Goal: Book appointment/travel/reservation

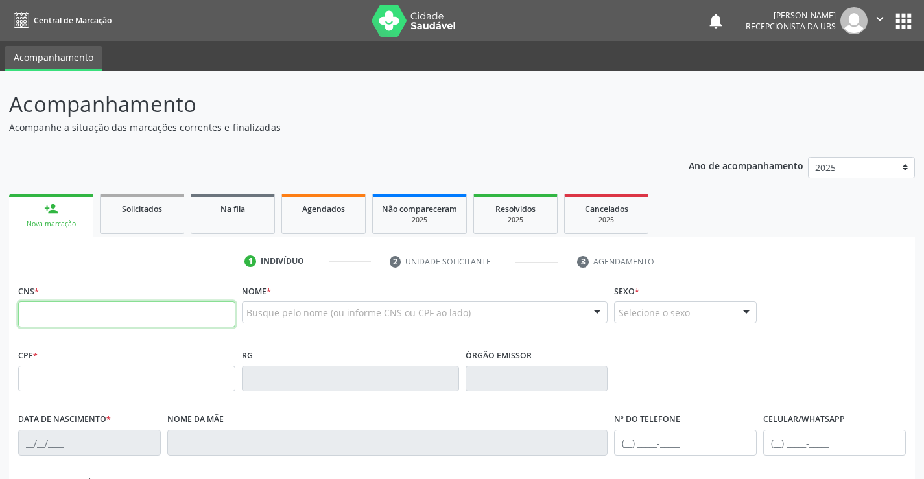
click at [78, 312] on input "text" at bounding box center [126, 314] width 217 height 26
type input "706 0073 3664 4949"
type input "418.374.284-68"
type input "10[DATE]"
type input "Tertulina [PERSON_NAME]"
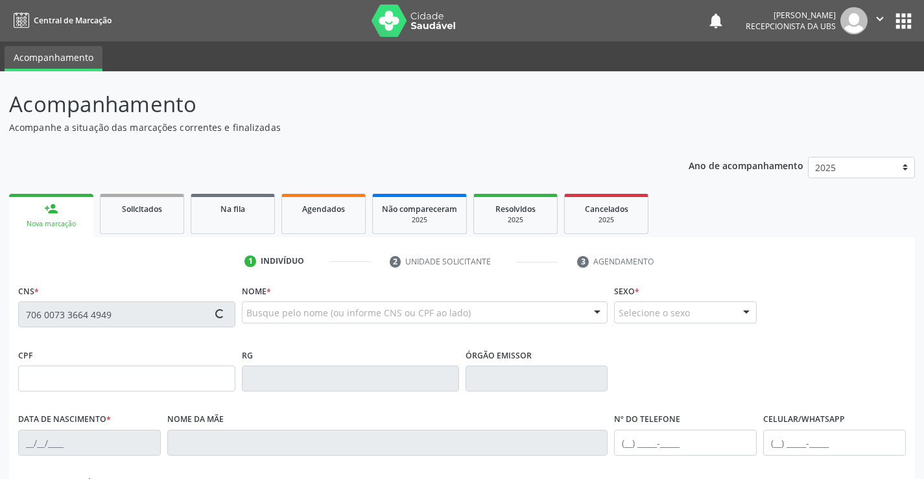
type input "[PHONE_NUMBER]"
type input "1106"
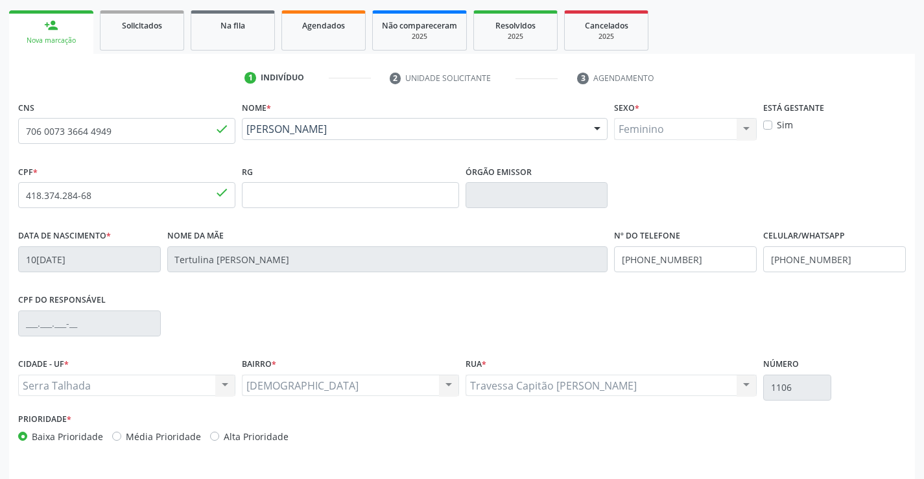
scroll to position [224, 0]
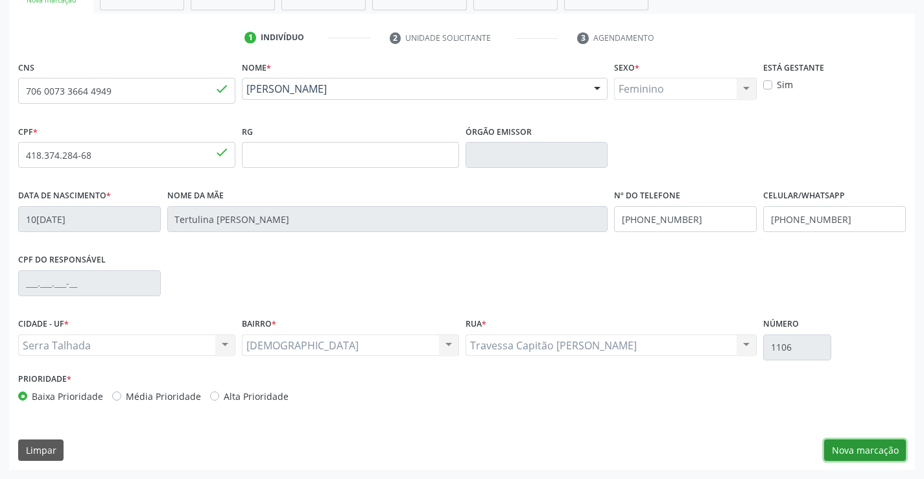
click at [879, 448] on button "Nova marcação" at bounding box center [865, 450] width 82 height 22
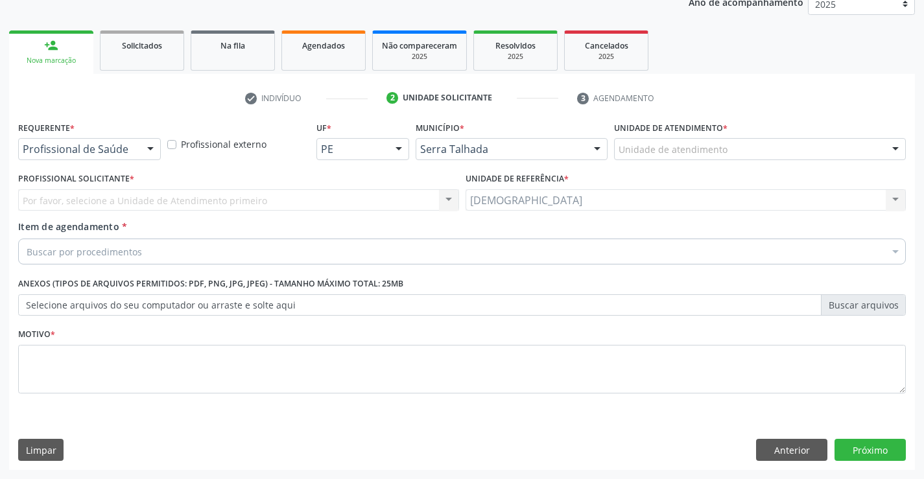
scroll to position [163, 0]
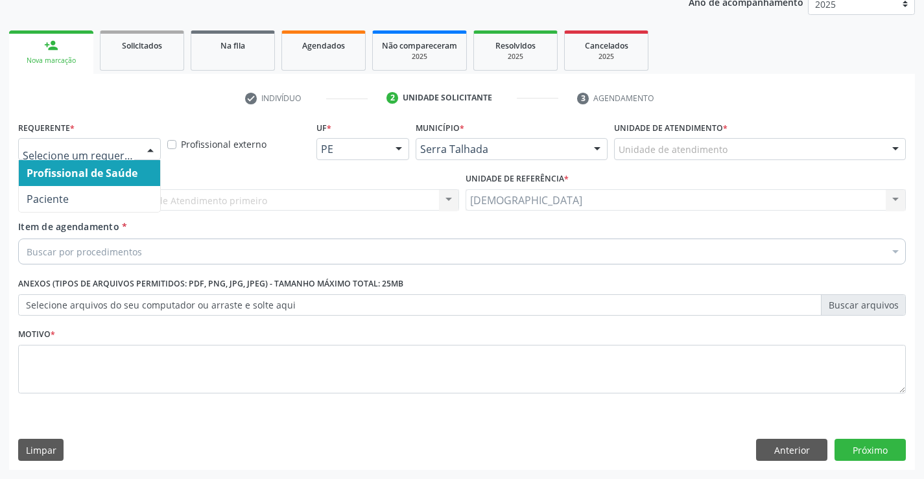
click at [156, 148] on div at bounding box center [150, 150] width 19 height 22
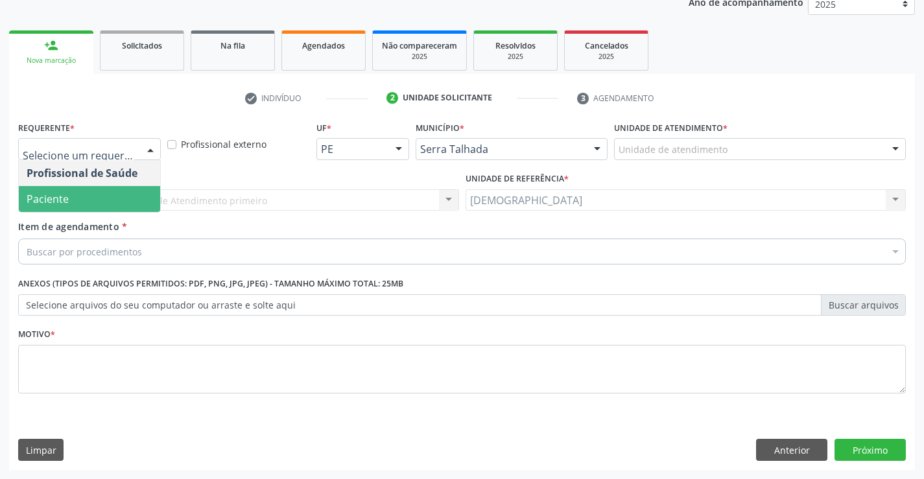
click at [100, 196] on span "Paciente" at bounding box center [89, 199] width 141 height 26
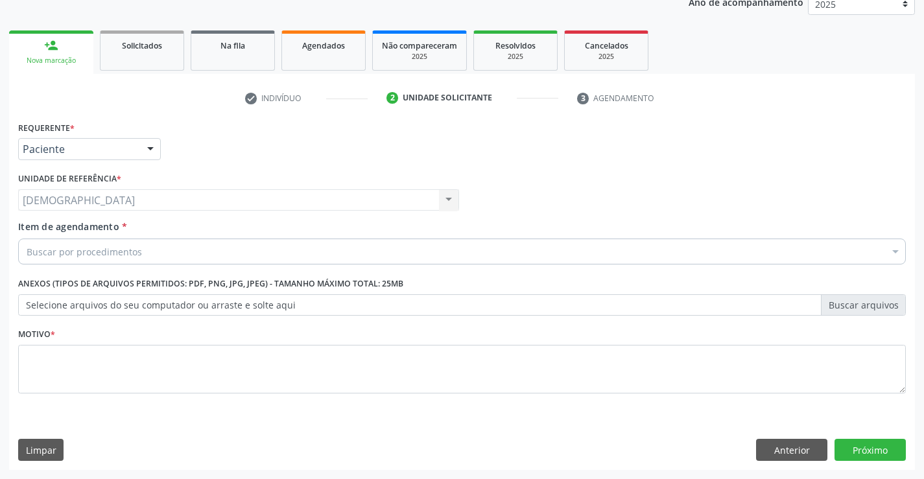
click at [91, 200] on div "Usf [DEMOGRAPHIC_DATA] Usf [DEMOGRAPHIC_DATA] Nenhum resultado encontrado para:…" at bounding box center [238, 200] width 441 height 22
click at [40, 362] on textarea at bounding box center [461, 369] width 887 height 49
type textarea "."
type input "0204030153"
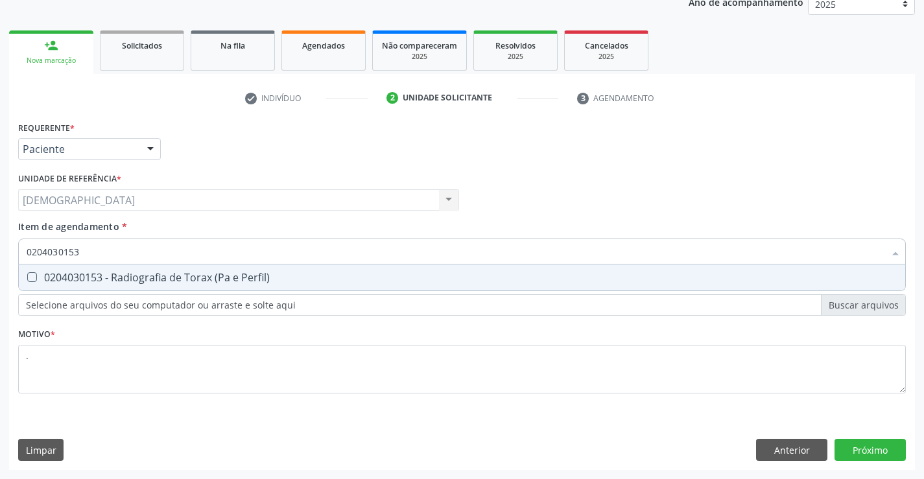
click at [118, 277] on div "0204030153 - Radiografia de Torax (Pa e Perfil)" at bounding box center [462, 277] width 870 height 10
click at [62, 277] on div "0204030153 - Radiografia de Torax (Pa e Perfil)" at bounding box center [462, 277] width 870 height 10
checkbox Perfil\) "true"
click at [879, 452] on div "Requerente * Paciente Profissional de Saúde Paciente Nenhum resultado encontrad…" at bounding box center [461, 294] width 905 height 352
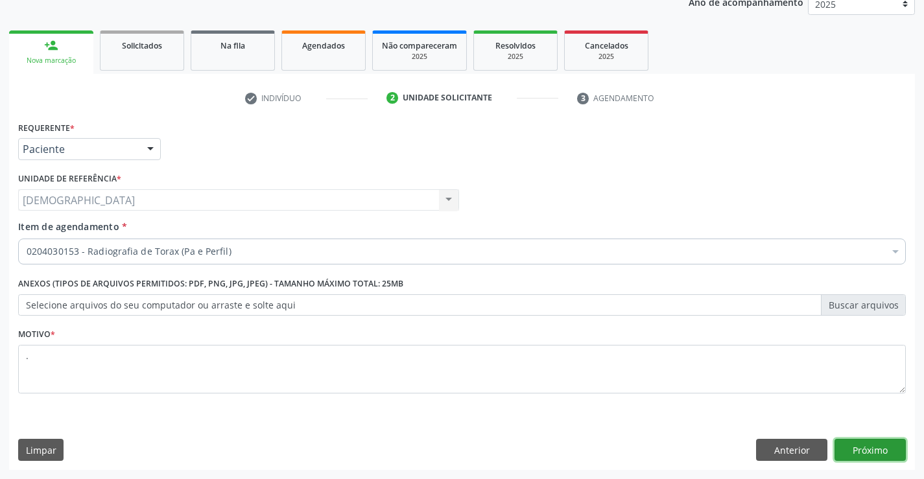
click at [870, 449] on button "Próximo" at bounding box center [869, 450] width 71 height 22
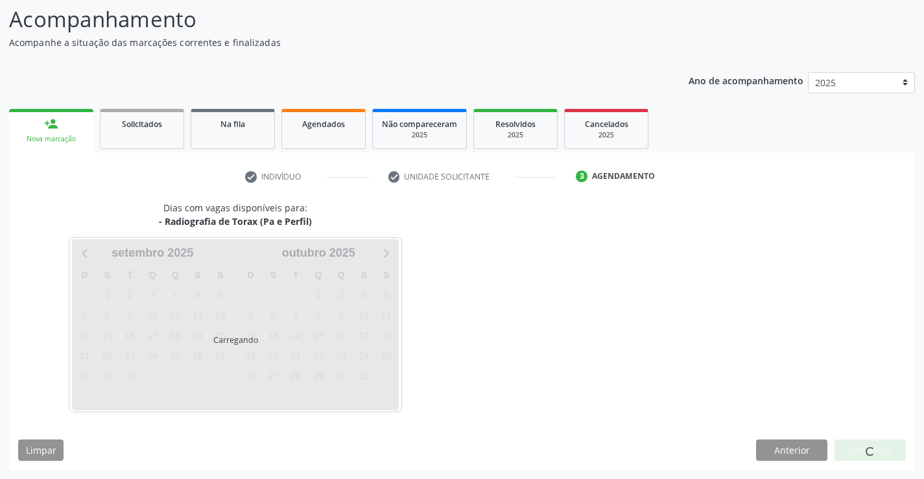
scroll to position [85, 0]
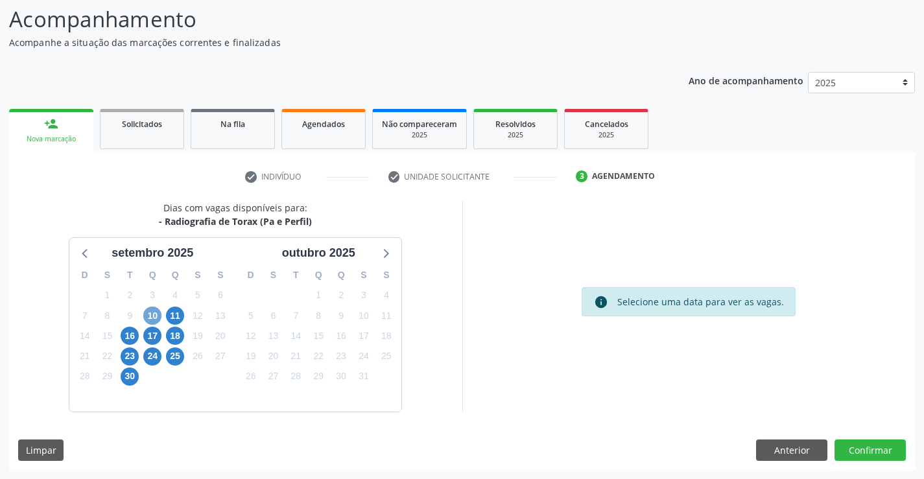
click at [153, 312] on span "10" at bounding box center [152, 316] width 18 height 18
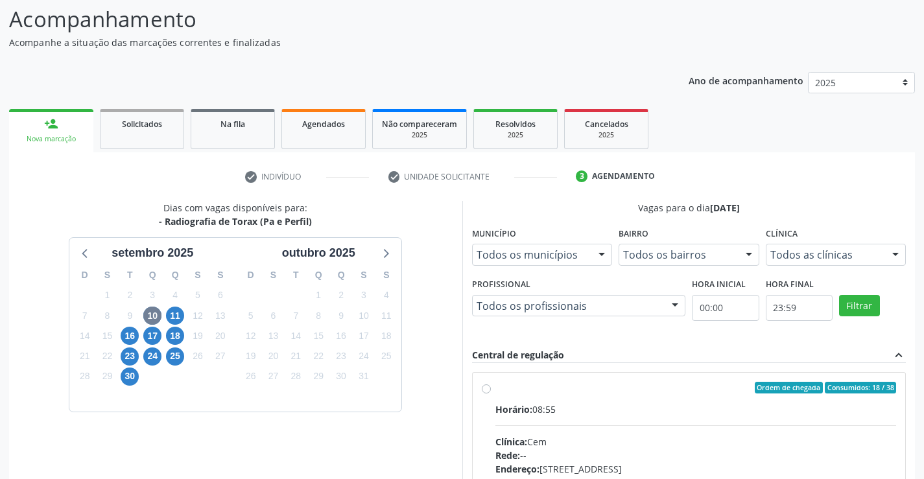
click at [546, 382] on div "Ordem de chegada Consumidos: 18 / 38" at bounding box center [695, 388] width 401 height 12
click at [491, 382] on input "Ordem de chegada Consumidos: 18 / 38 Horário: 08:55 Clínica: Cem Rede: -- Ender…" at bounding box center [486, 388] width 9 height 12
radio input "true"
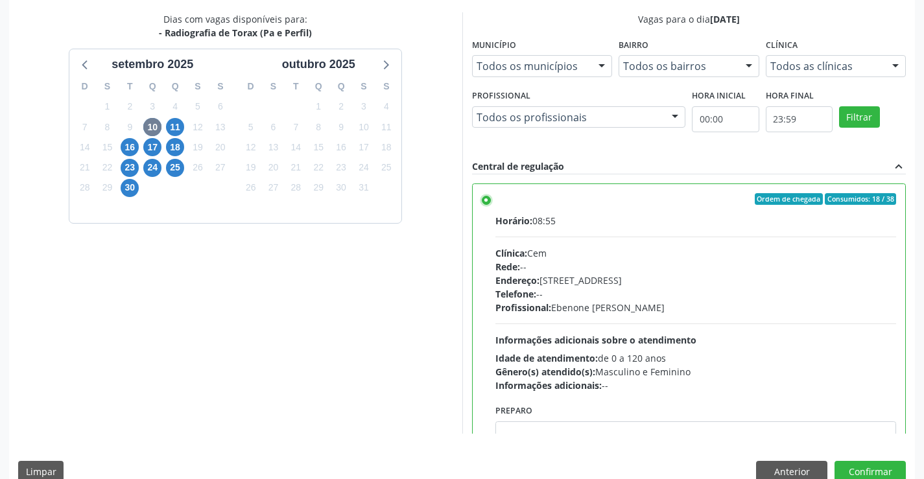
scroll to position [296, 0]
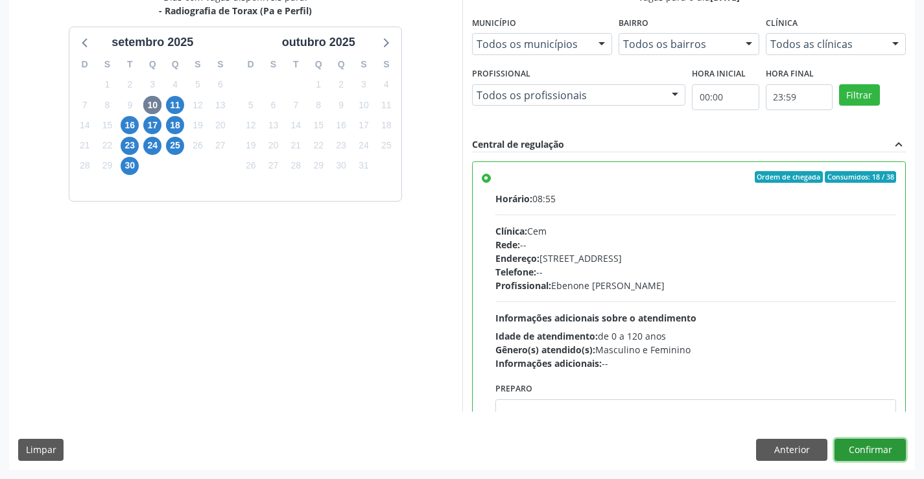
click at [880, 443] on button "Confirmar" at bounding box center [869, 450] width 71 height 22
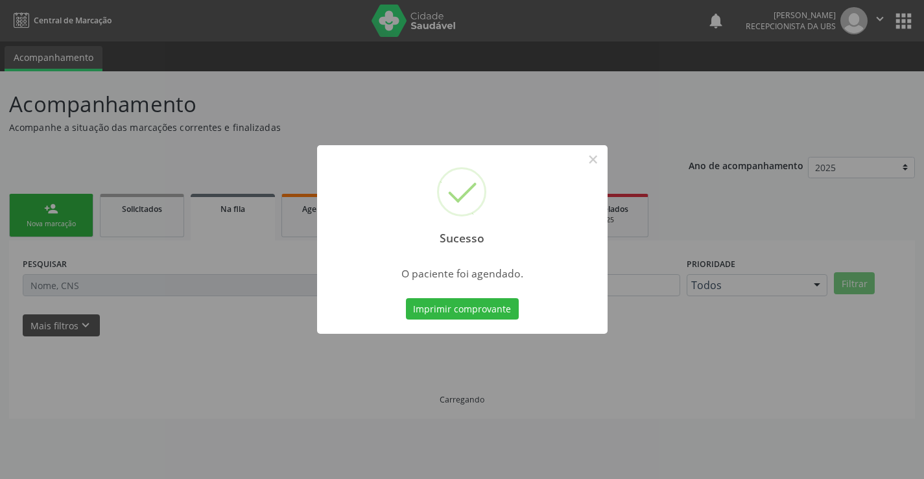
scroll to position [0, 0]
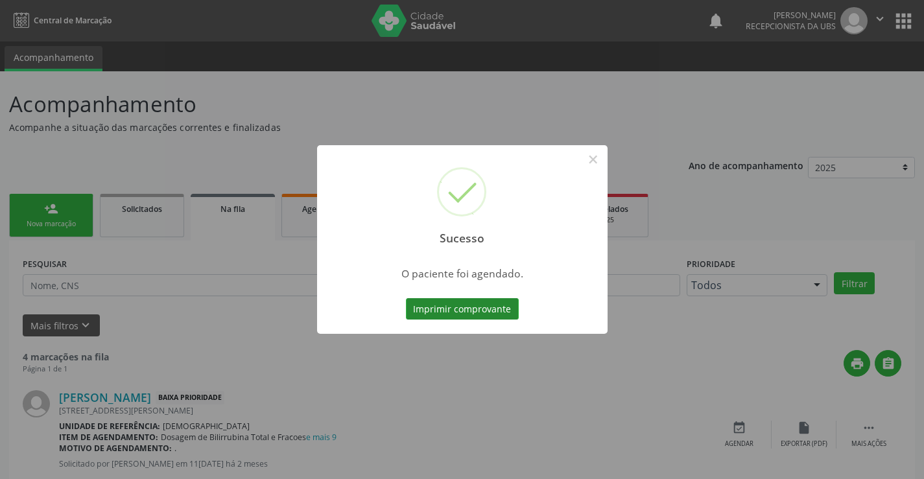
click at [471, 305] on button "Imprimir comprovante" at bounding box center [462, 309] width 113 height 22
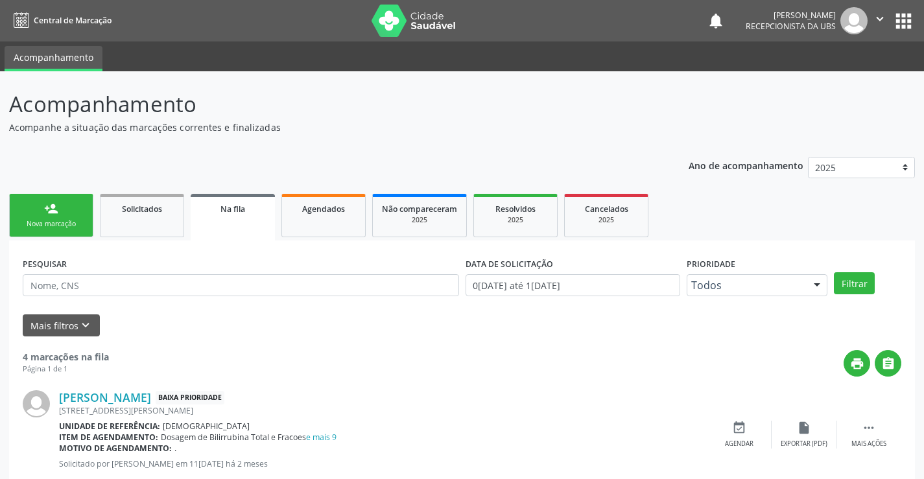
click at [56, 218] on link "person_add Nova marcação" at bounding box center [51, 215] width 84 height 43
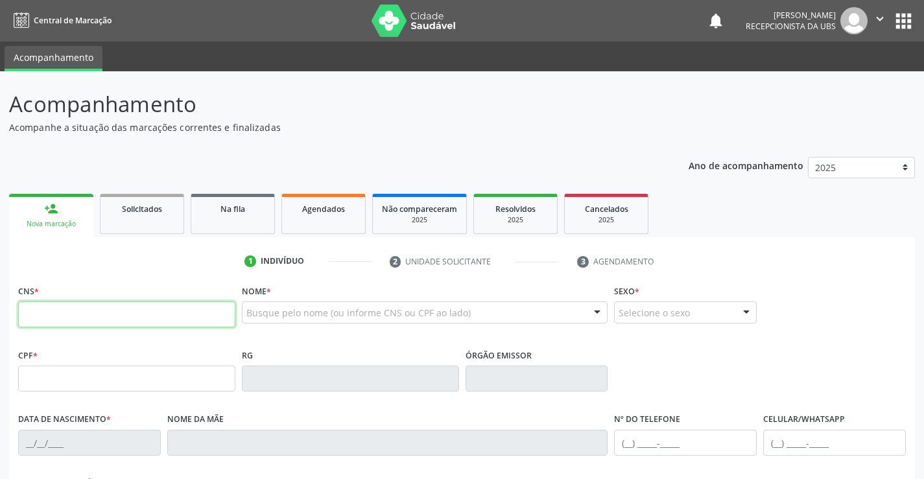
click at [32, 314] on input "text" at bounding box center [126, 314] width 217 height 26
type input "898 0029 5076 3261"
type input "495.922.544-00"
type input "05[DATE]"
type input "[PERSON_NAME]"
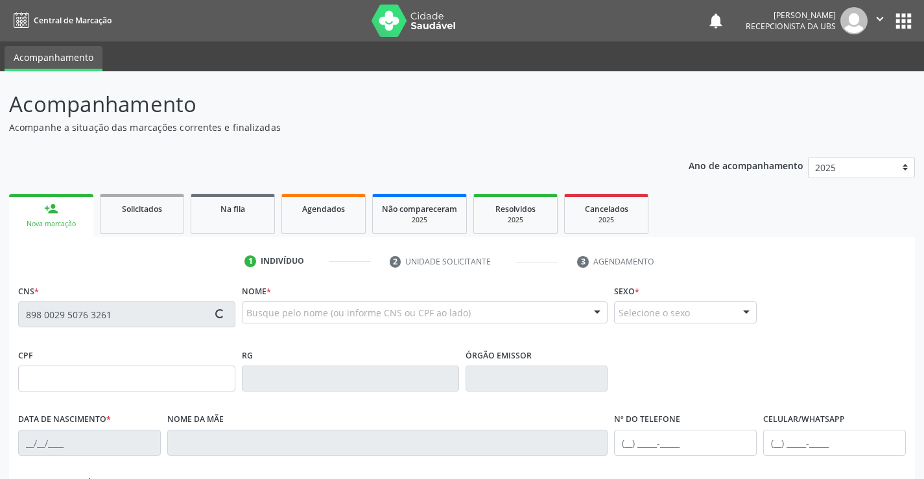
type input "[PHONE_NUMBER]"
type input "1009"
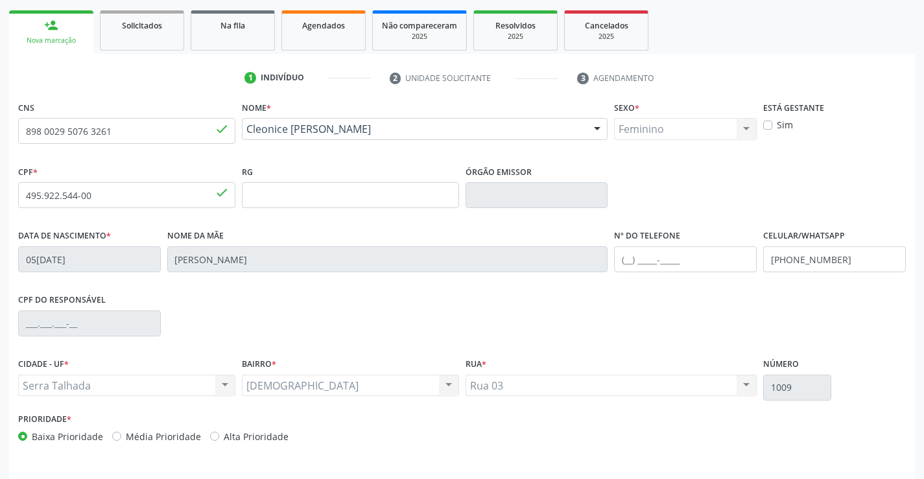
scroll to position [224, 0]
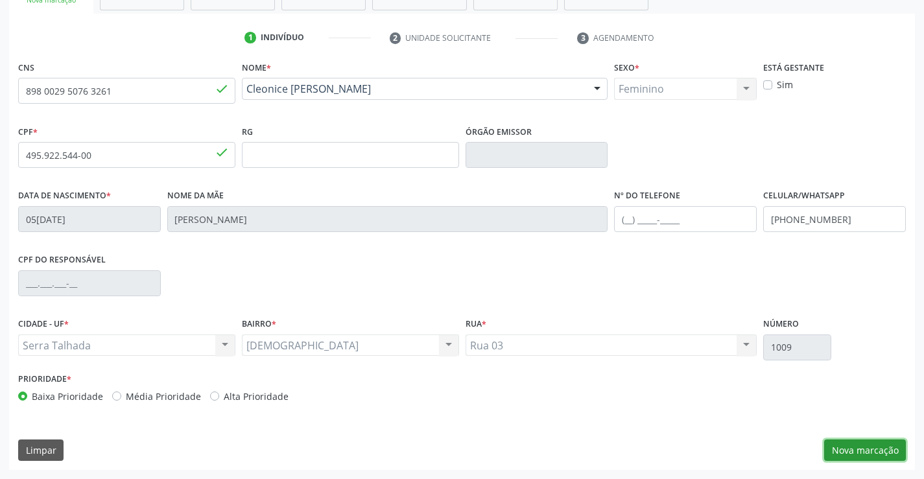
click at [865, 448] on button "Nova marcação" at bounding box center [865, 450] width 82 height 22
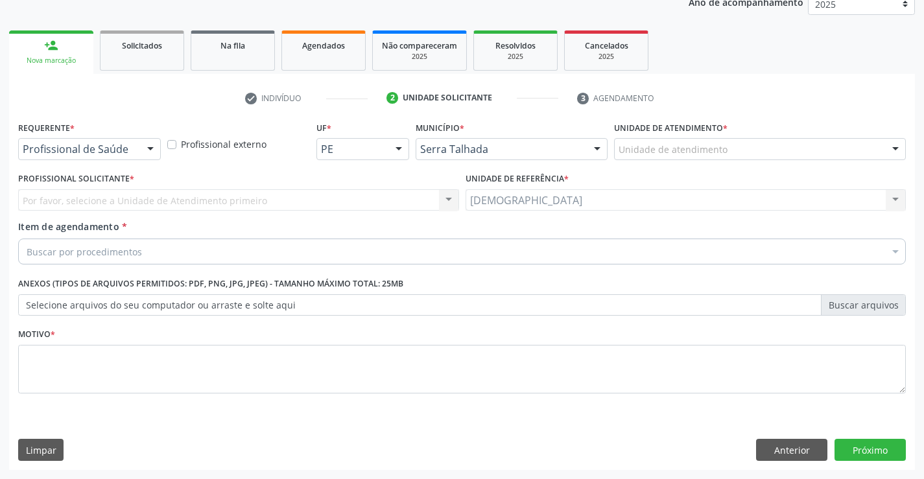
scroll to position [163, 0]
click at [151, 147] on div at bounding box center [150, 150] width 19 height 22
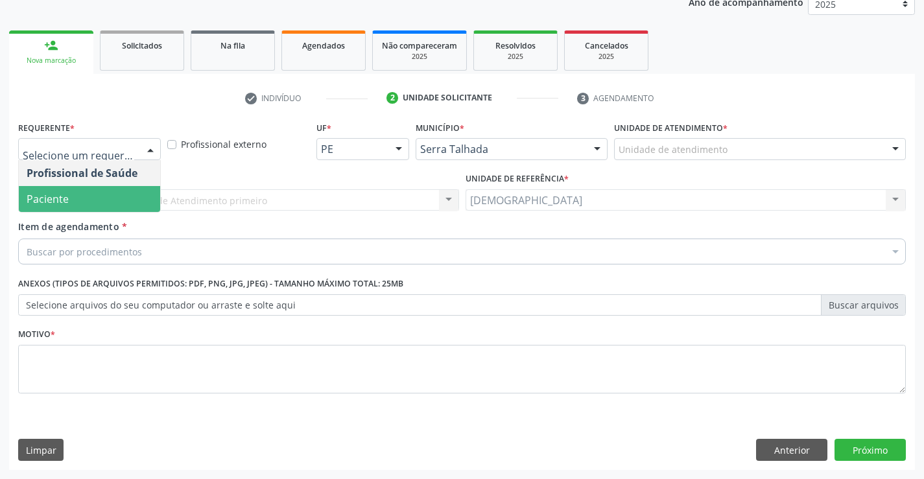
click at [86, 194] on span "Paciente" at bounding box center [89, 199] width 141 height 26
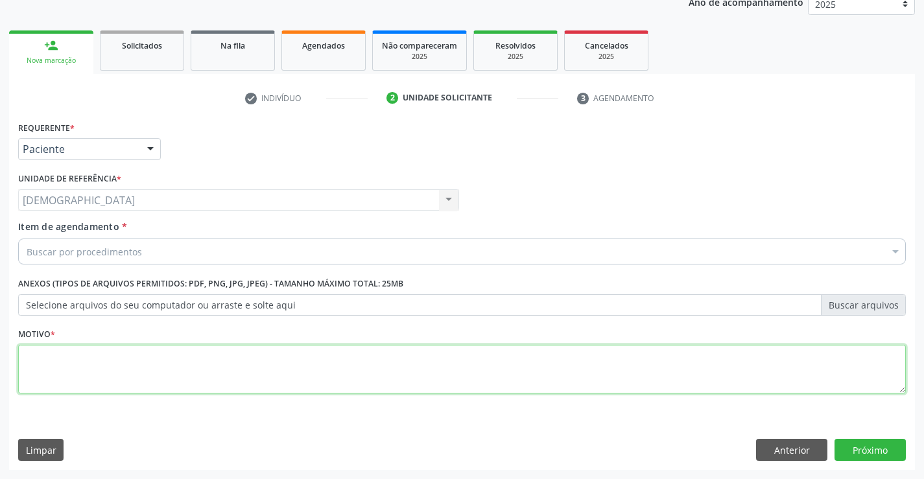
click at [39, 353] on textarea at bounding box center [461, 369] width 887 height 49
type textarea "."
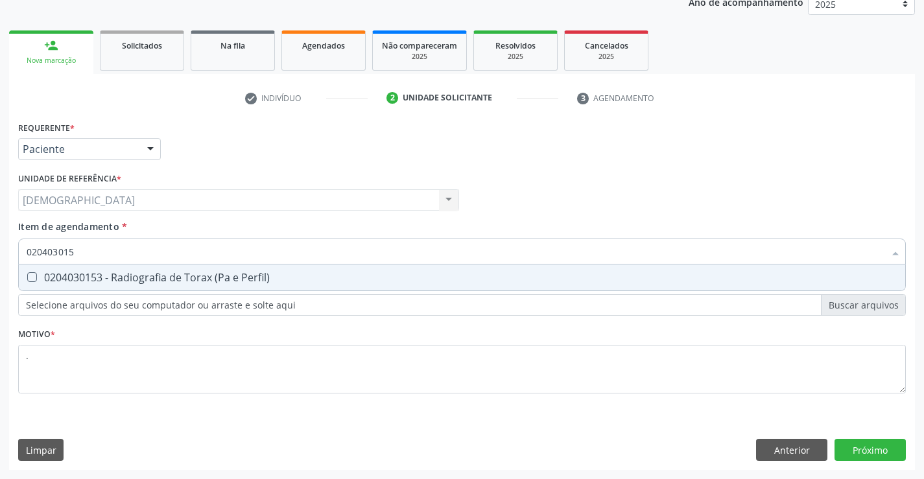
type input "0204030153"
click at [134, 272] on div "0204030153 - Radiografia de Torax (Pa e Perfil)" at bounding box center [462, 277] width 870 height 10
checkbox Perfil\) "true"
click at [879, 450] on div "Requerente * Paciente Profissional de Saúde Paciente Nenhum resultado encontrad…" at bounding box center [461, 294] width 905 height 352
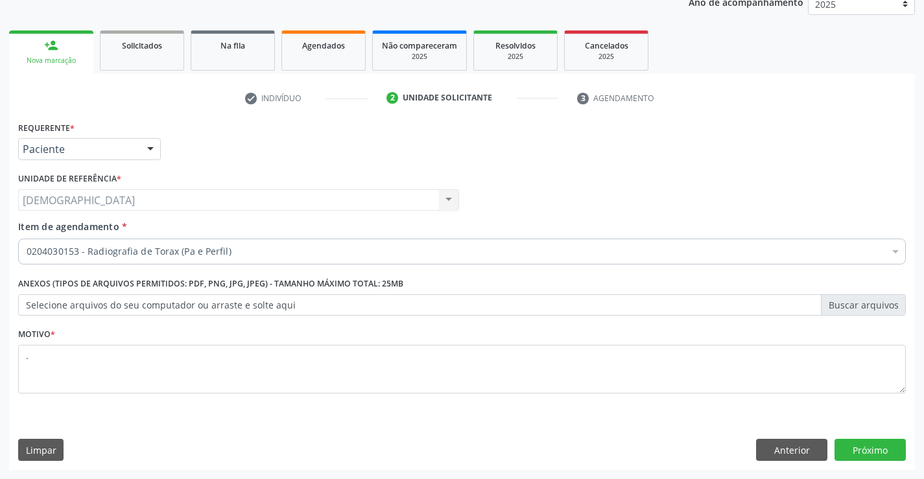
click at [150, 146] on div at bounding box center [150, 150] width 19 height 22
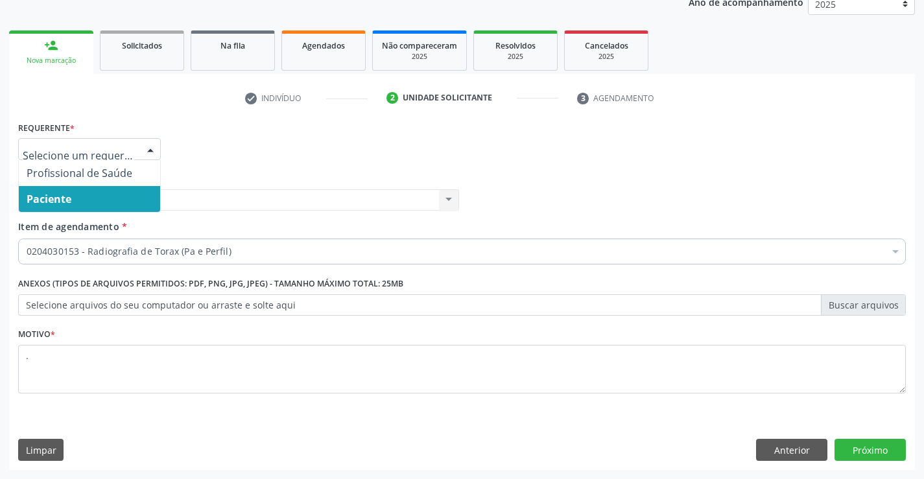
click at [126, 198] on span "Paciente" at bounding box center [89, 199] width 141 height 26
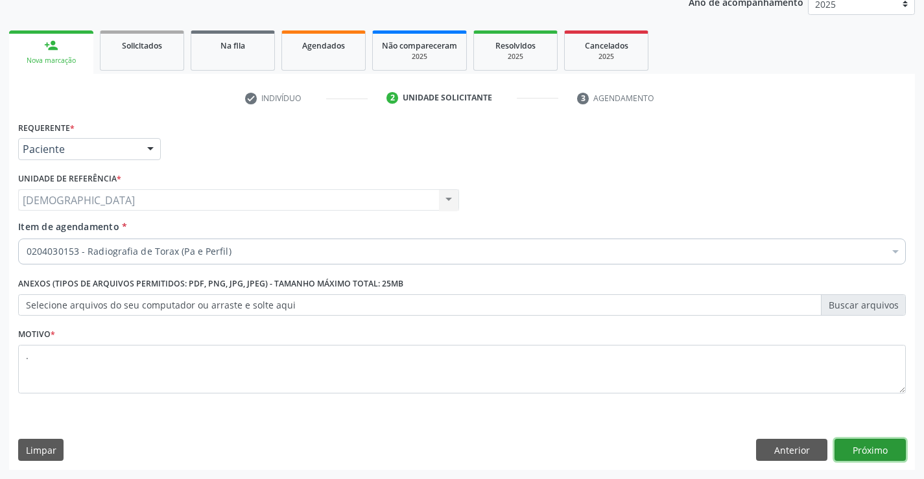
click at [851, 451] on button "Próximo" at bounding box center [869, 450] width 71 height 22
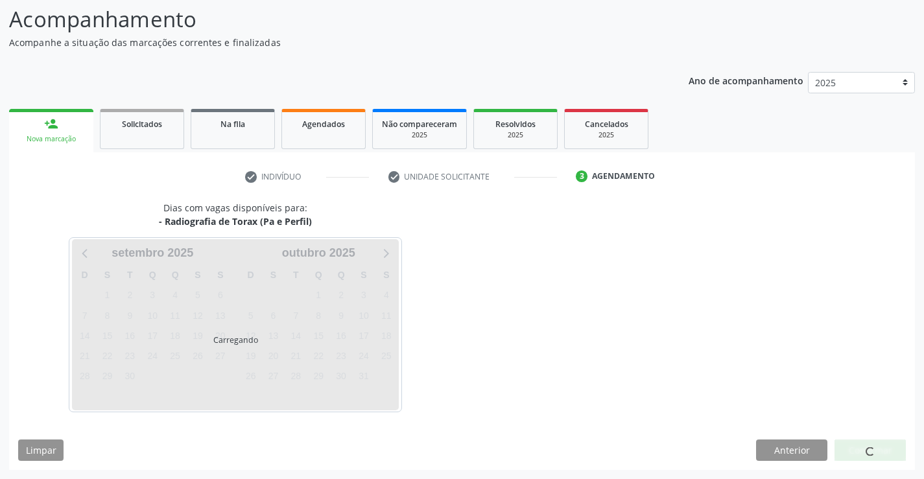
scroll to position [85, 0]
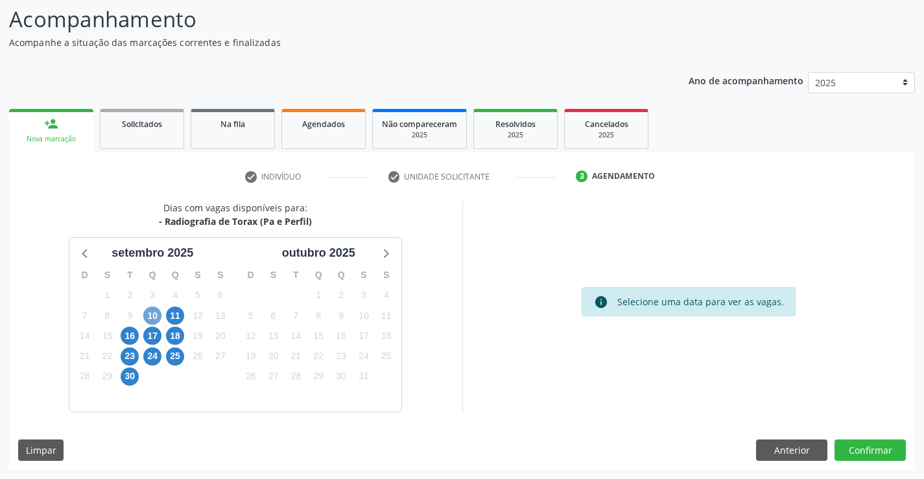
click at [155, 317] on span "10" at bounding box center [152, 316] width 18 height 18
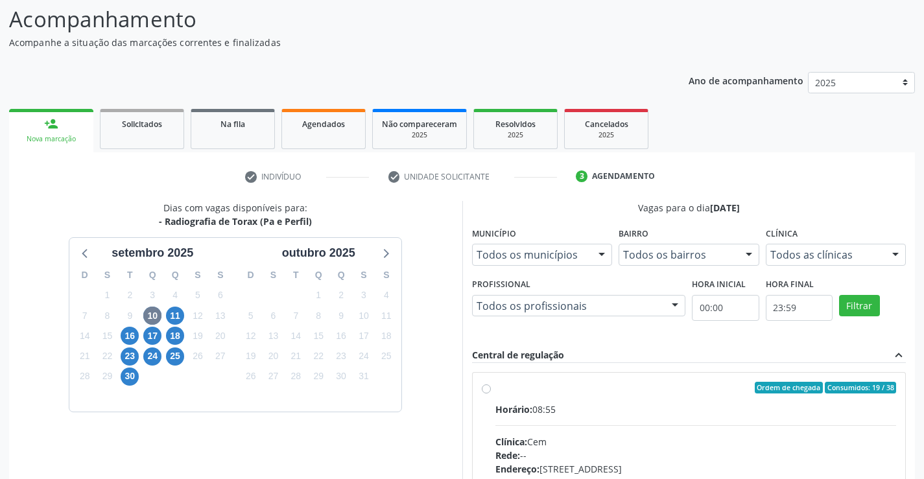
click at [536, 390] on div "Ordem de chegada Consumidos: 19 / 38" at bounding box center [695, 388] width 401 height 12
click at [491, 390] on input "Ordem de chegada Consumidos: 19 / 38 Horário: 08:55 Clínica: Cem Rede: -- Ender…" at bounding box center [486, 388] width 9 height 12
radio input "true"
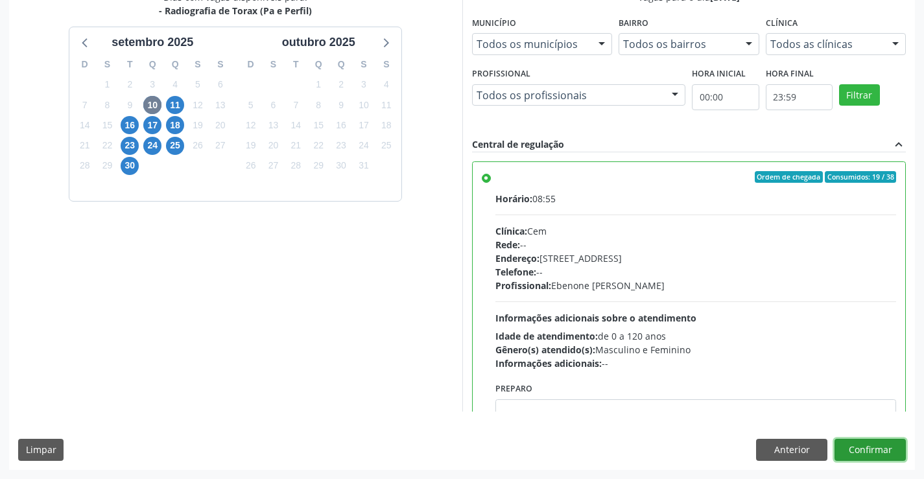
click at [869, 453] on button "Confirmar" at bounding box center [869, 450] width 71 height 22
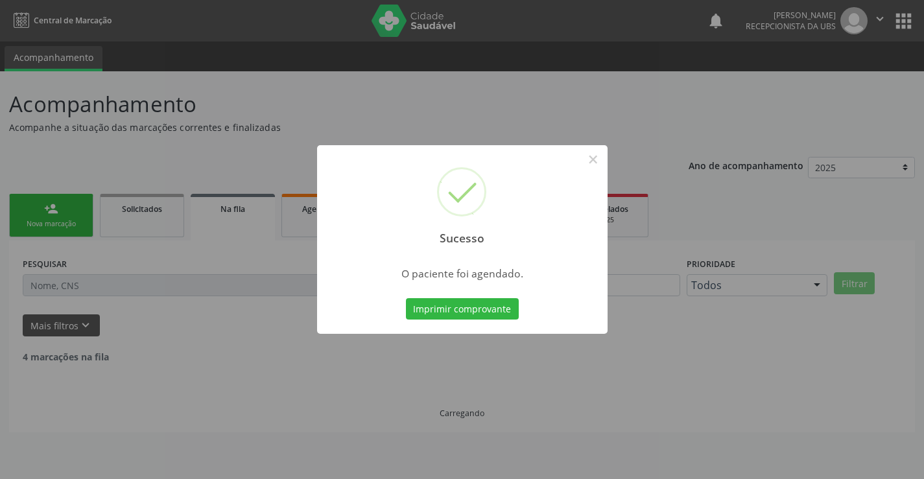
scroll to position [0, 0]
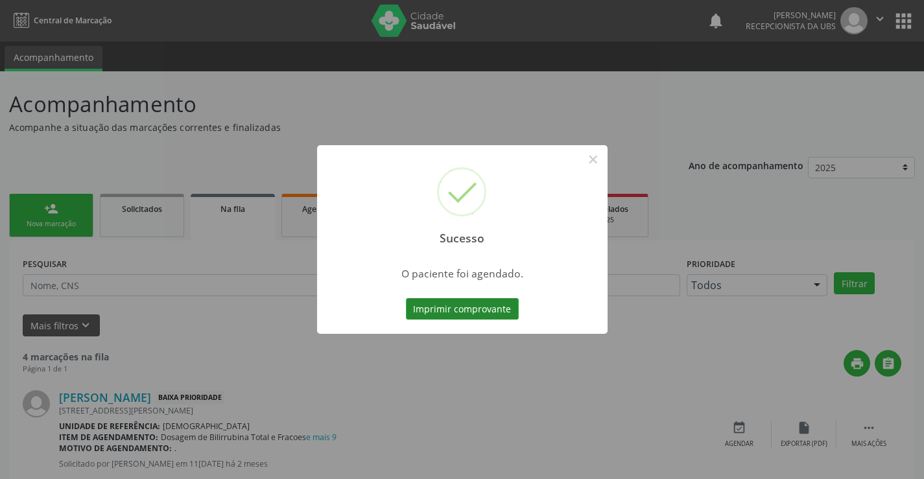
click at [460, 308] on button "Imprimir comprovante" at bounding box center [462, 309] width 113 height 22
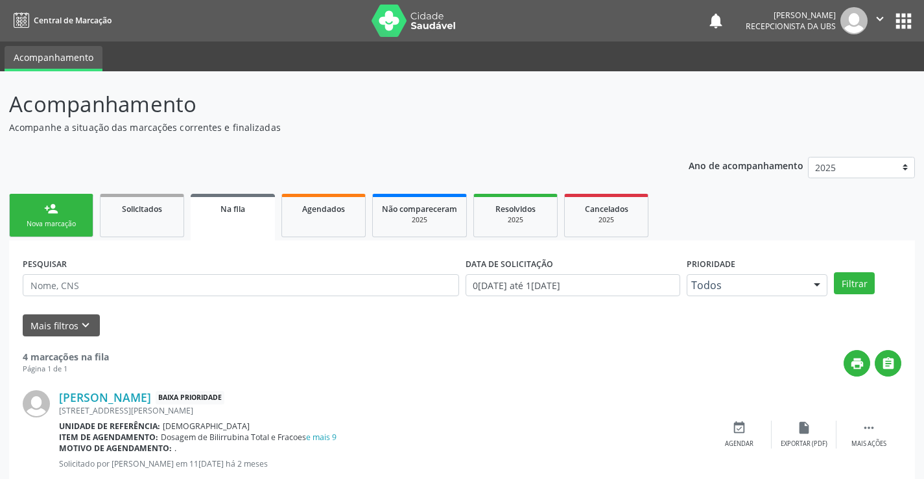
click at [32, 216] on link "person_add Nova marcação" at bounding box center [51, 215] width 84 height 43
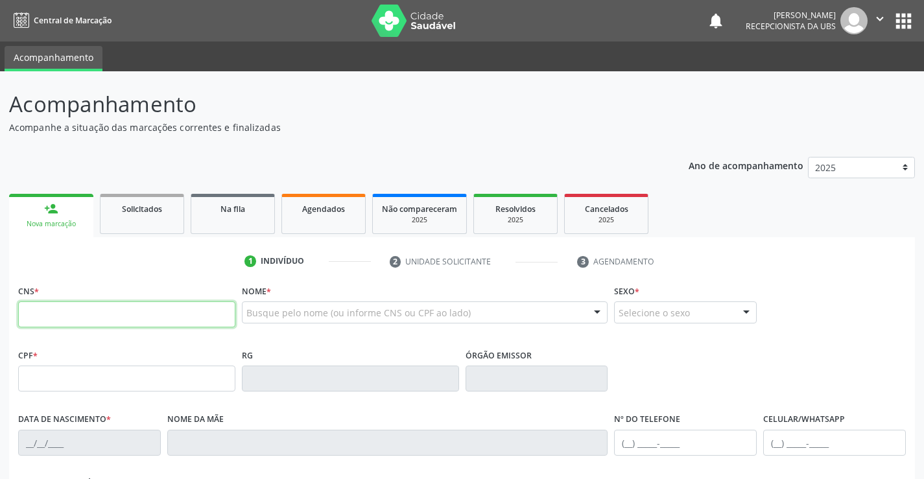
click at [56, 321] on input "text" at bounding box center [126, 314] width 217 height 26
type input "707 6062 3947 1697"
type input "000.272.644-08"
type input "1[DATE]"
type input "[PERSON_NAME]"
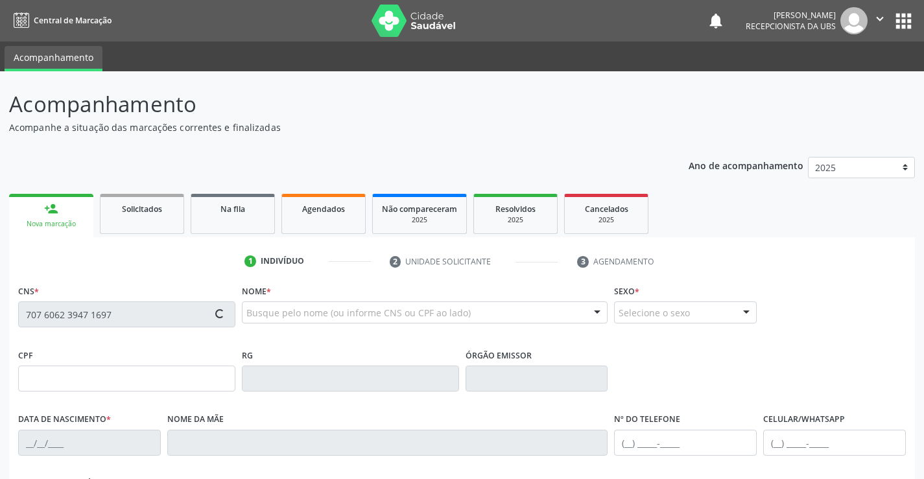
type input "[PHONE_NUMBER]"
type input "250"
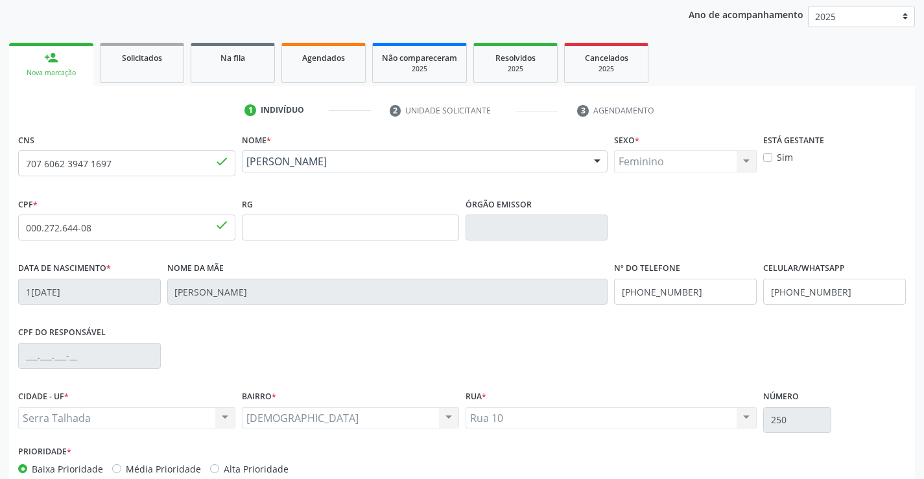
scroll to position [224, 0]
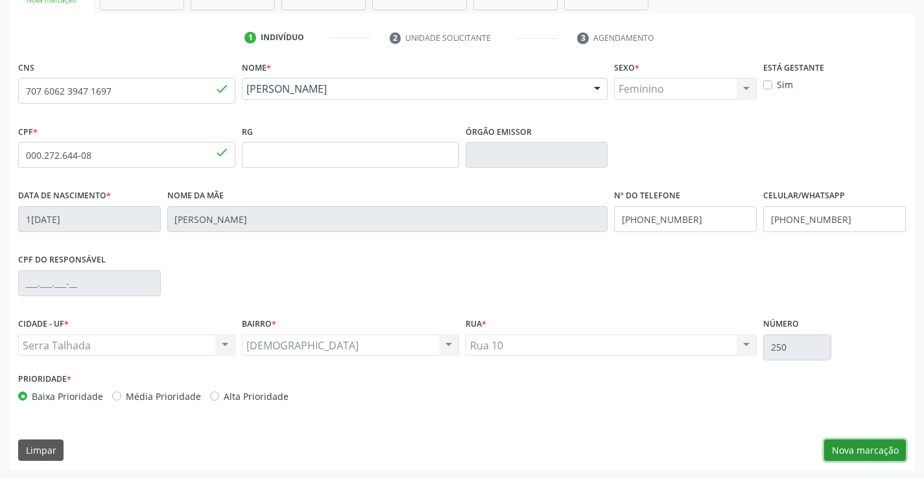
click at [852, 446] on button "Nova marcação" at bounding box center [865, 450] width 82 height 22
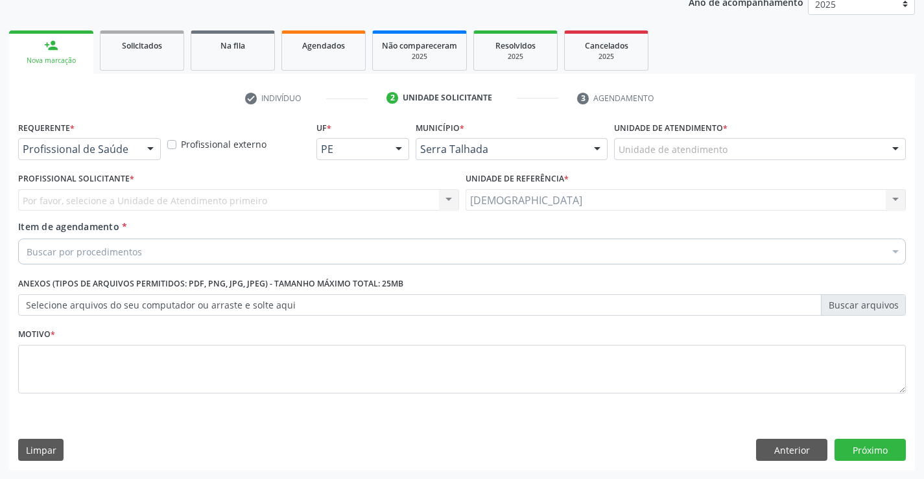
scroll to position [163, 0]
click at [148, 143] on div at bounding box center [150, 150] width 19 height 22
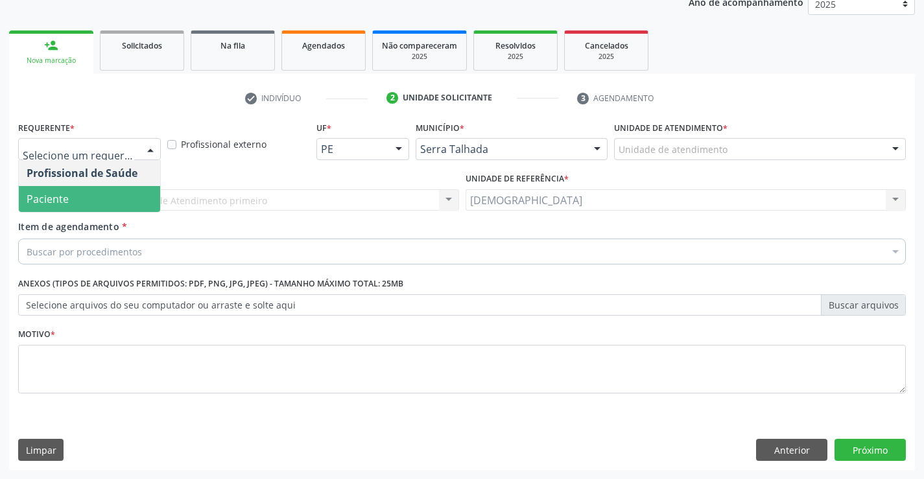
click at [121, 193] on span "Paciente" at bounding box center [89, 199] width 141 height 26
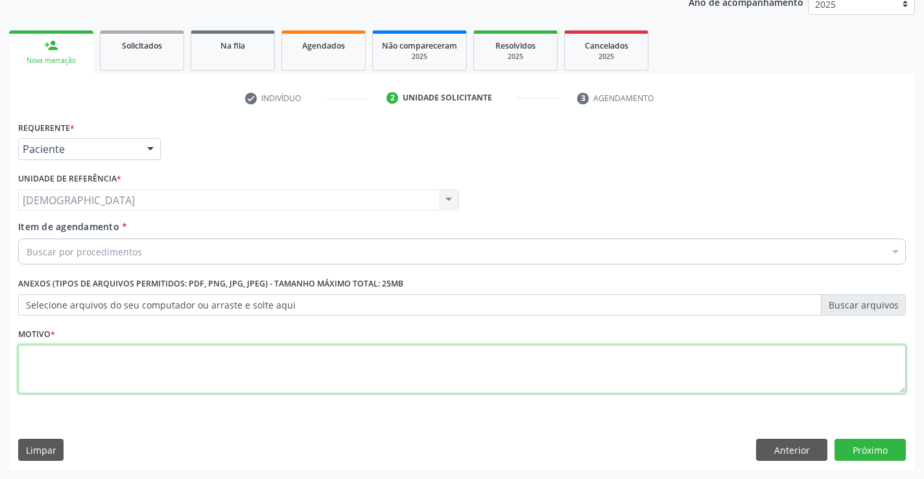
click at [111, 355] on textarea at bounding box center [461, 369] width 887 height 49
type textarea "."
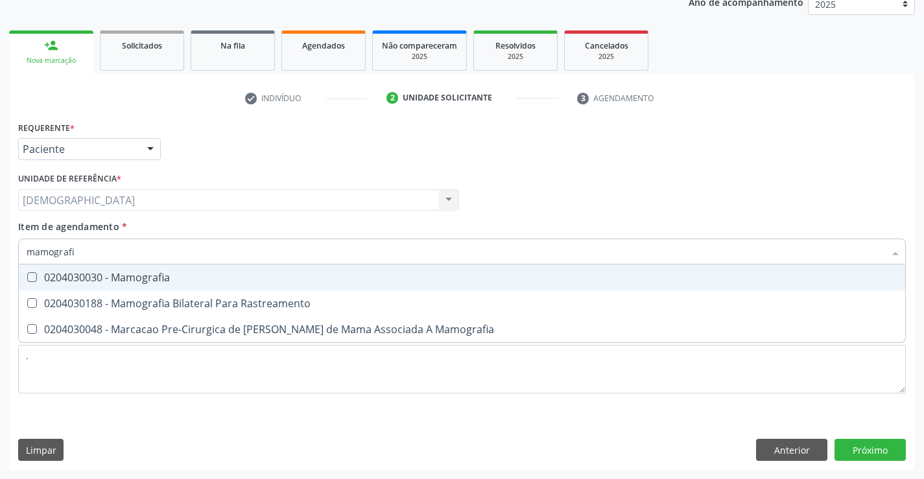
type input "mamografia"
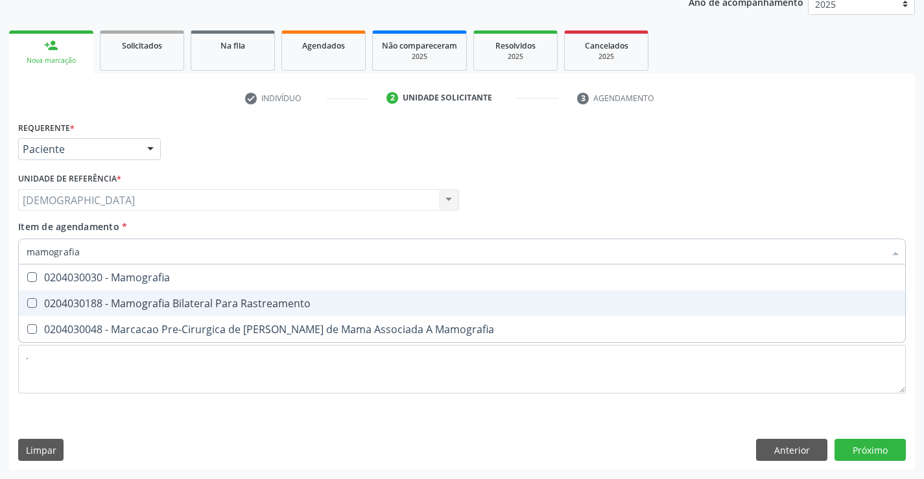
click at [146, 299] on div "0204030188 - Mamografia Bilateral Para Rastreamento" at bounding box center [462, 303] width 870 height 10
checkbox Rastreamento "true"
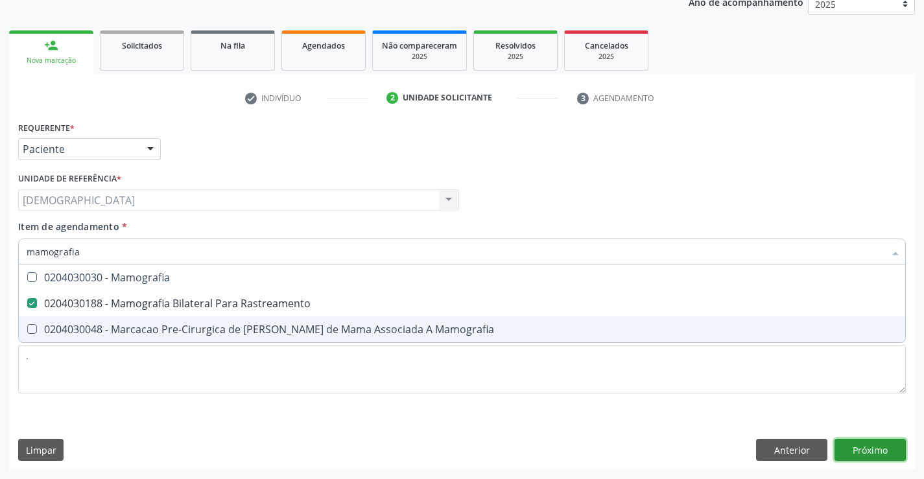
click at [865, 452] on div "Requerente * Paciente Profissional de Saúde Paciente Nenhum resultado encontrad…" at bounding box center [461, 294] width 905 height 352
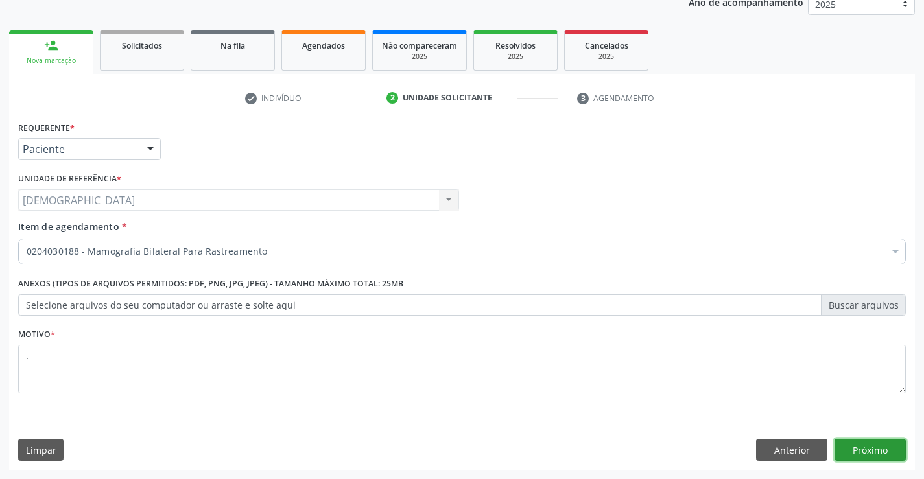
click at [879, 449] on button "Próximo" at bounding box center [869, 450] width 71 height 22
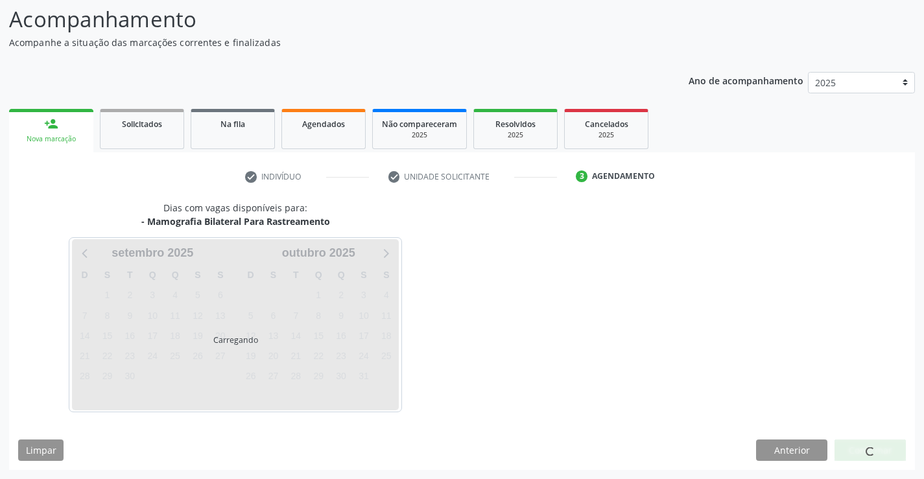
scroll to position [85, 0]
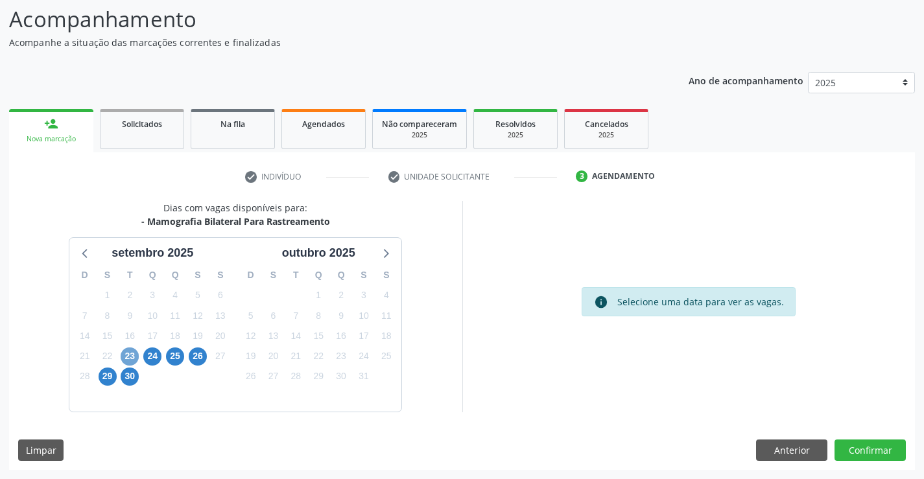
click at [125, 358] on span "23" at bounding box center [130, 356] width 18 height 18
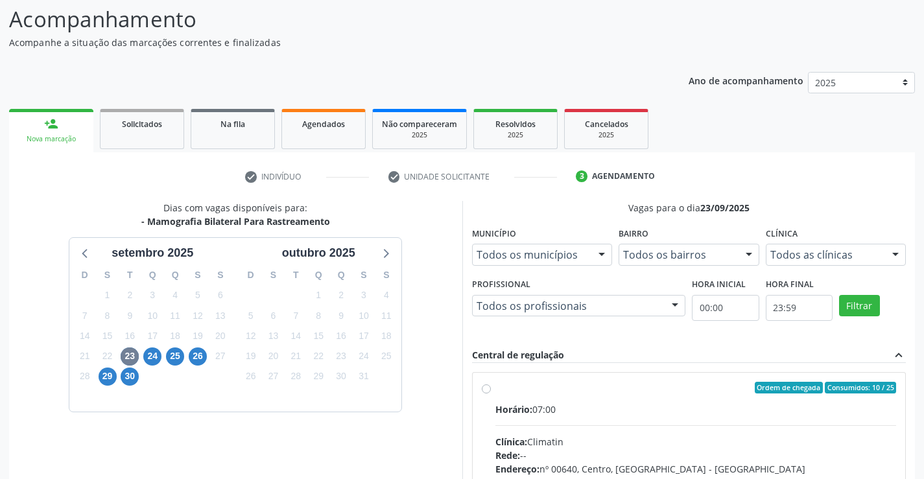
click at [526, 396] on label "Ordem de chegada Consumidos: 10 / 25 Horário: 07:00 Clínica: Climatin Rede: -- …" at bounding box center [695, 481] width 401 height 199
click at [491, 393] on input "Ordem de chegada Consumidos: 10 / 25 Horário: 07:00 Clínica: Climatin Rede: -- …" at bounding box center [486, 388] width 9 height 12
radio input "true"
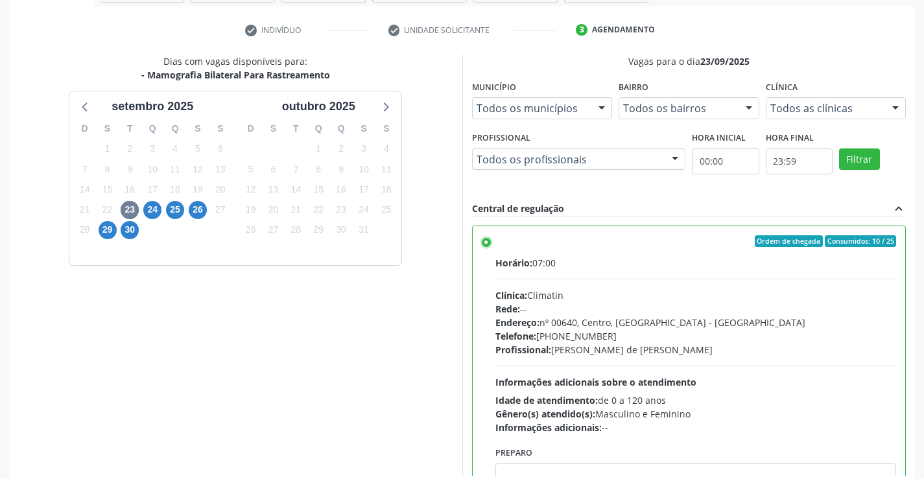
scroll to position [296, 0]
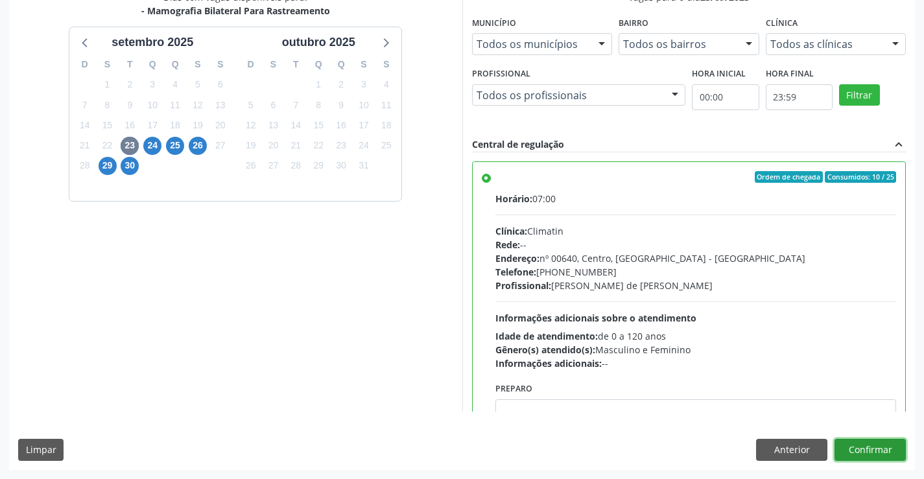
click at [860, 452] on button "Confirmar" at bounding box center [869, 450] width 71 height 22
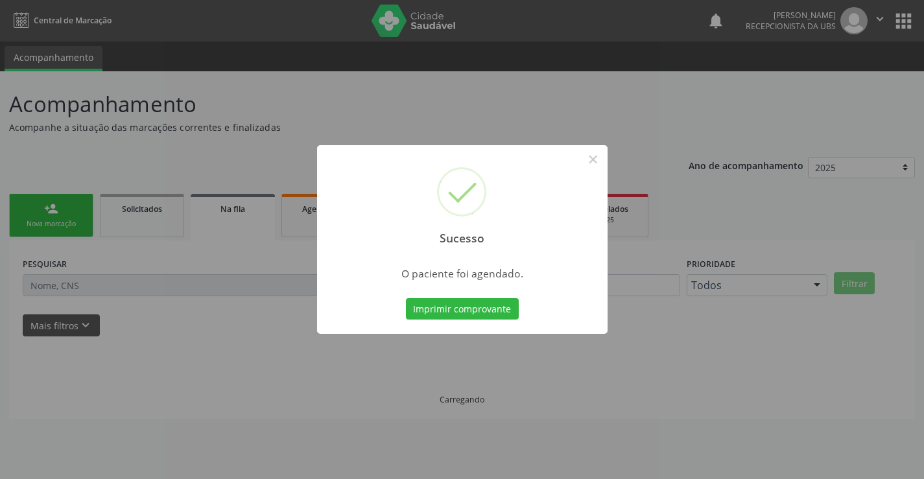
scroll to position [0, 0]
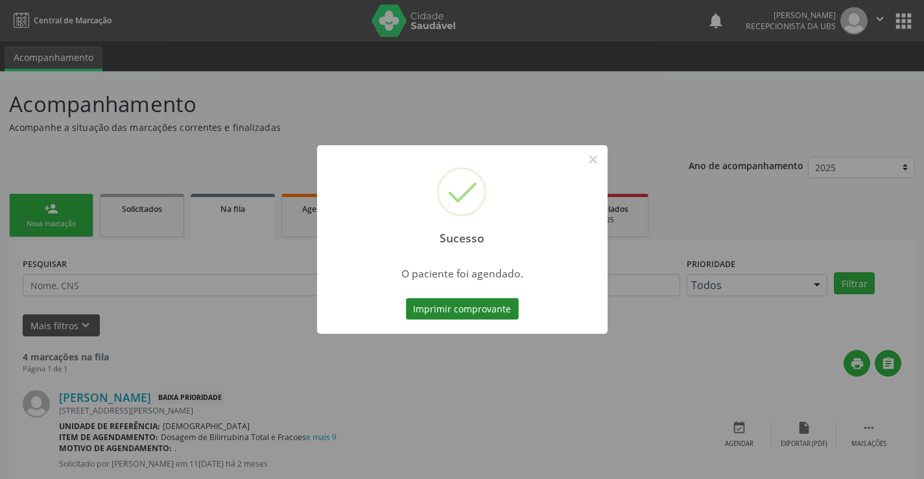
click at [444, 302] on button "Imprimir comprovante" at bounding box center [462, 309] width 113 height 22
